Goal: Use online tool/utility

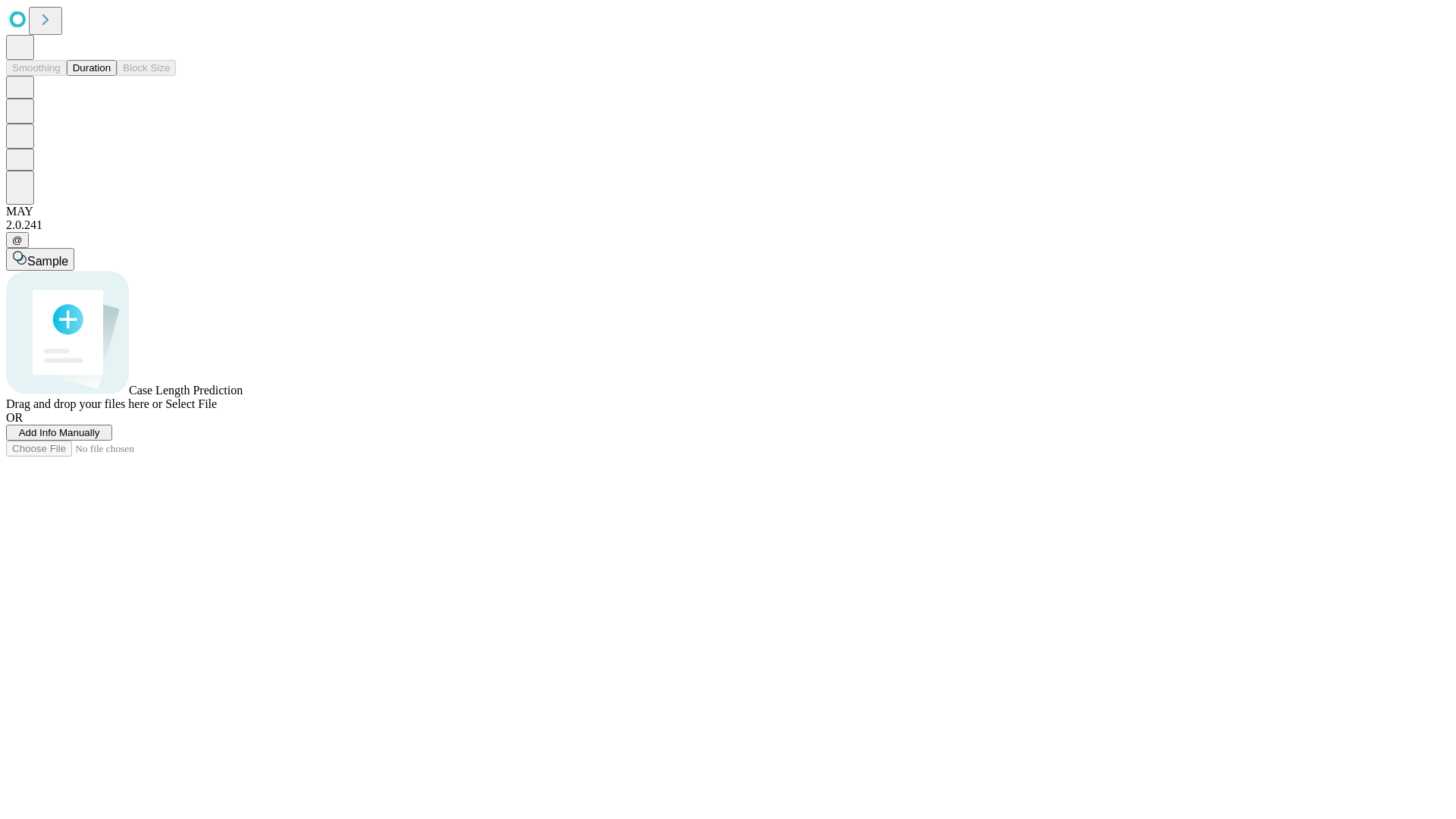
click at [216, 410] on span "Select File" at bounding box center [191, 404] width 52 height 13
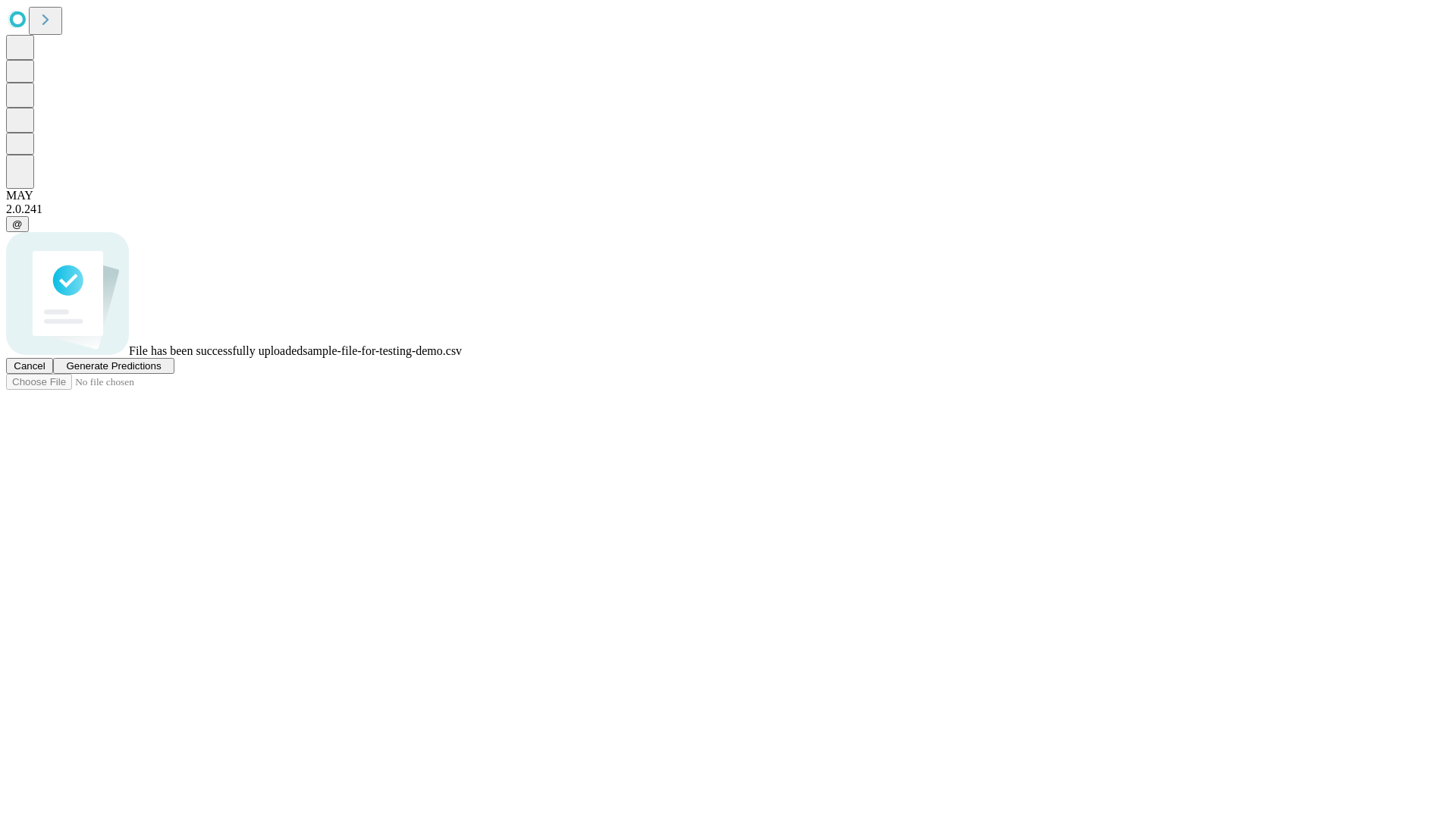
click at [161, 371] on span "Generate Predictions" at bounding box center [113, 366] width 95 height 11
